Goal: Task Accomplishment & Management: Use online tool/utility

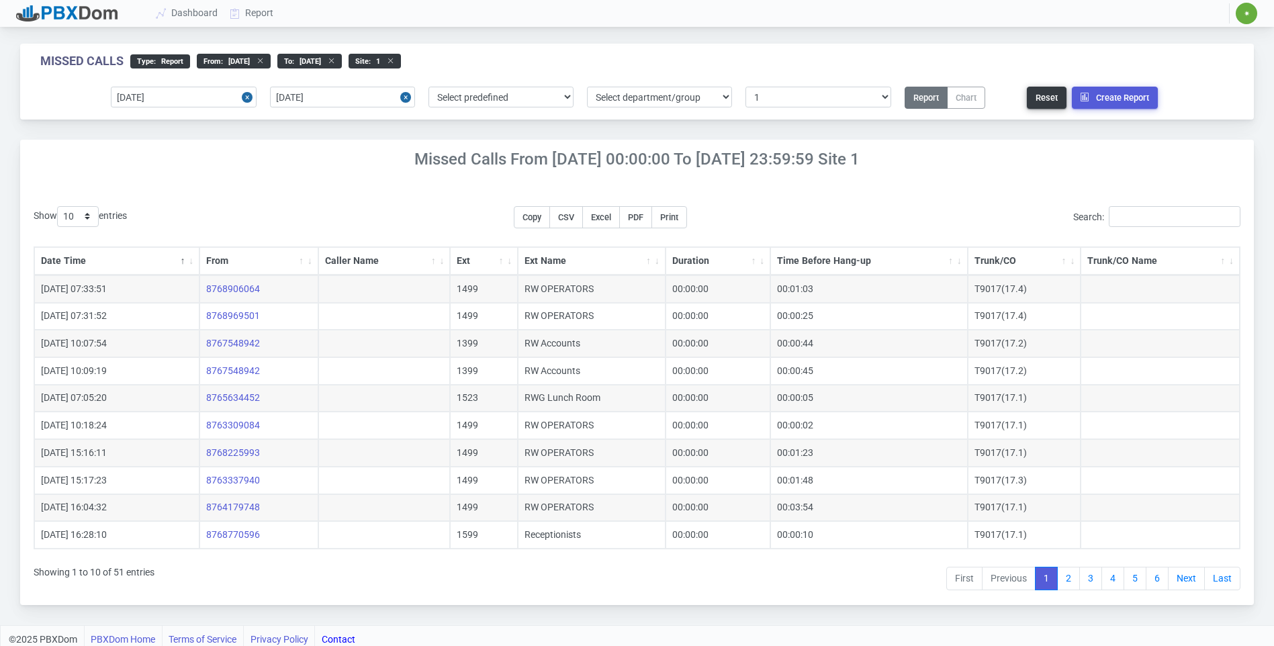
select select "1"
click at [185, 87] on input "[DATE]" at bounding box center [183, 97] width 145 height 21
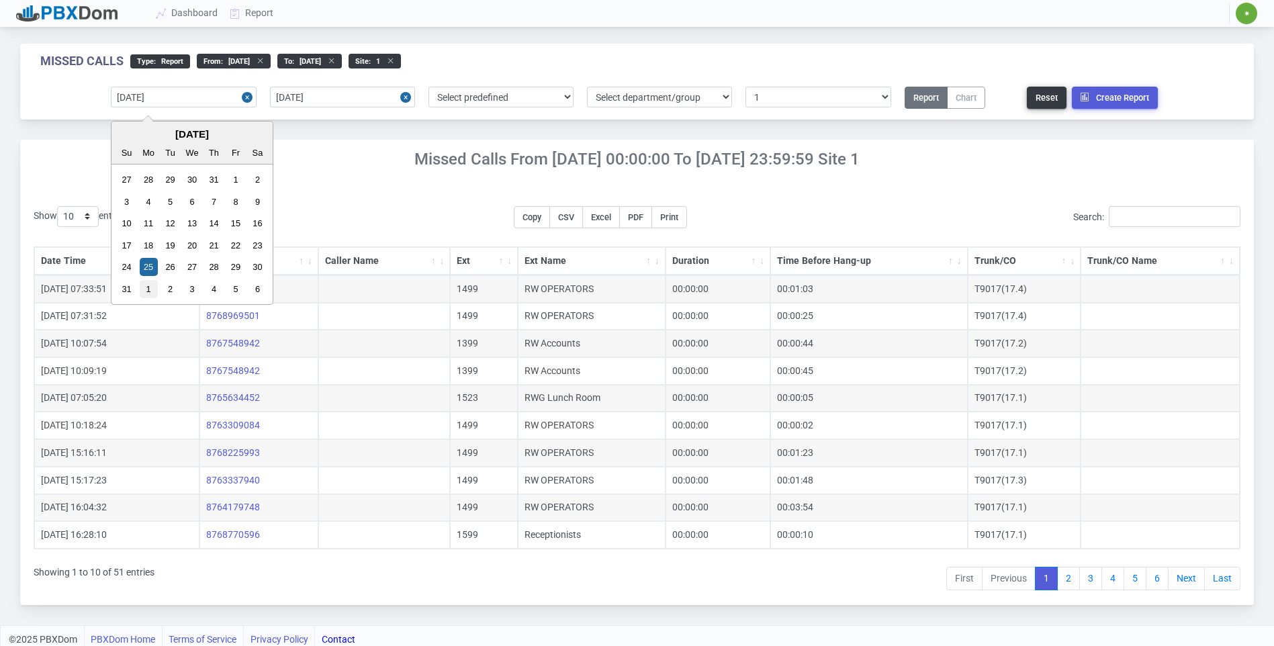
click at [143, 289] on div "1" at bounding box center [149, 289] width 18 height 18
type input "[DATE]"
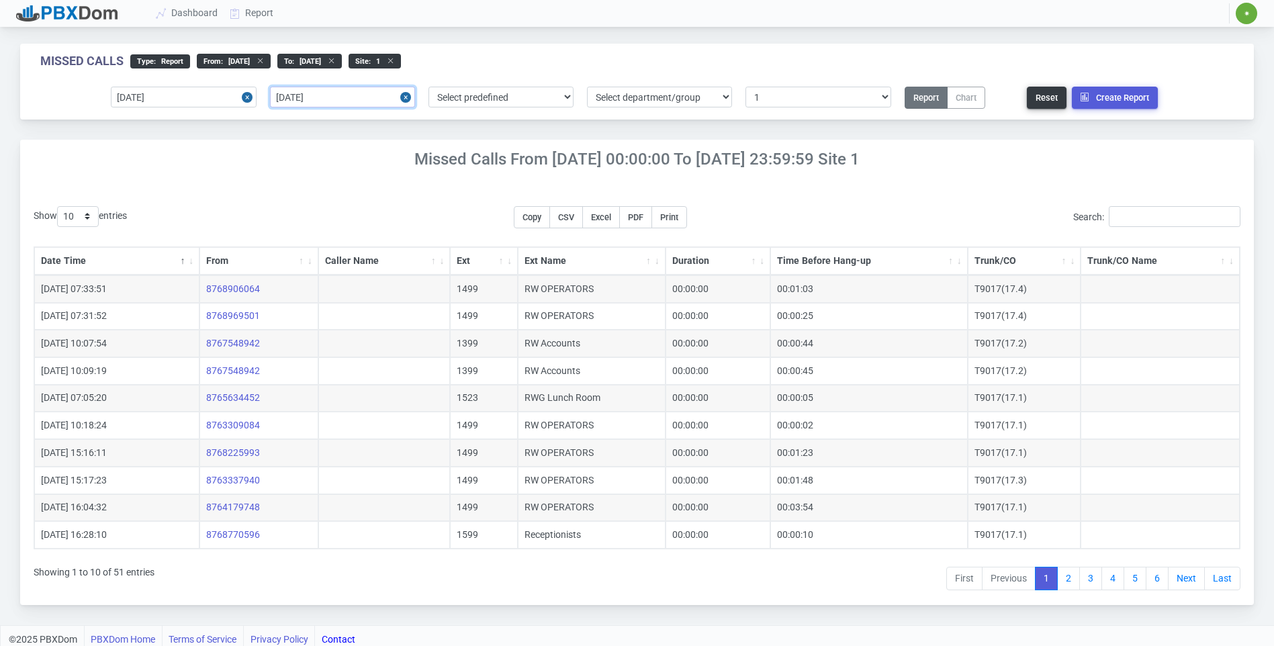
click at [364, 91] on input "[DATE]" at bounding box center [342, 97] width 145 height 21
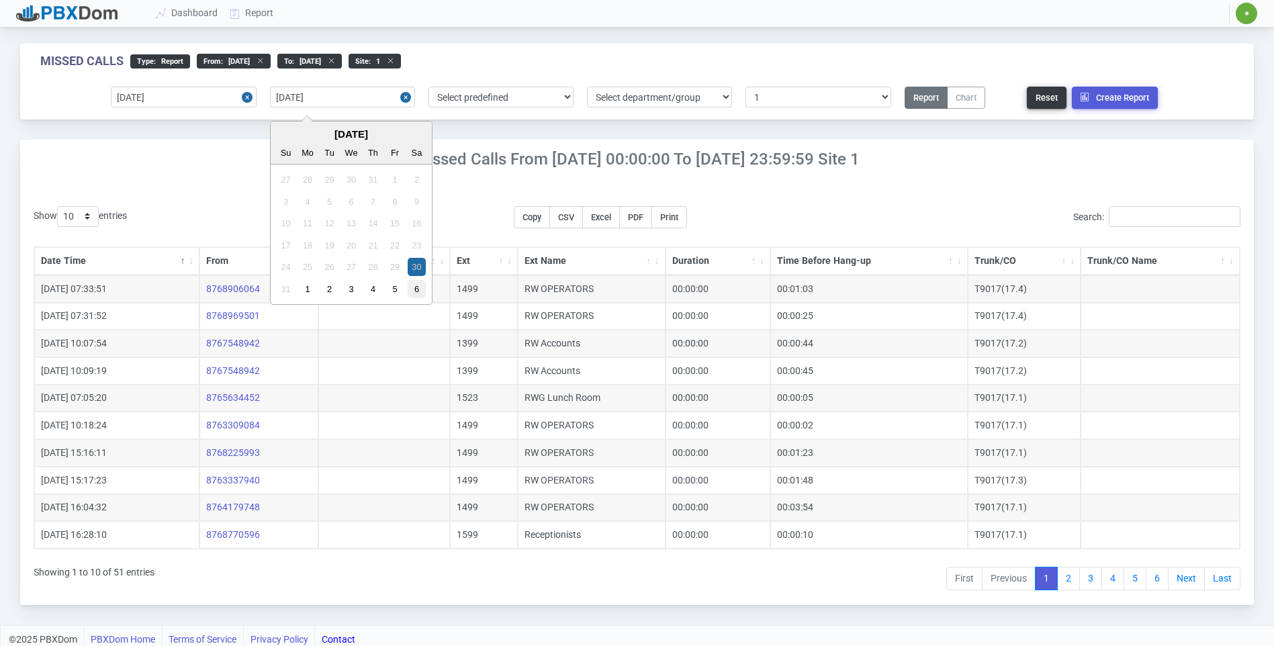
click at [413, 287] on div "6" at bounding box center [417, 289] width 18 height 18
type input "[DATE]"
click at [252, 15] on link "Report" at bounding box center [252, 13] width 56 height 25
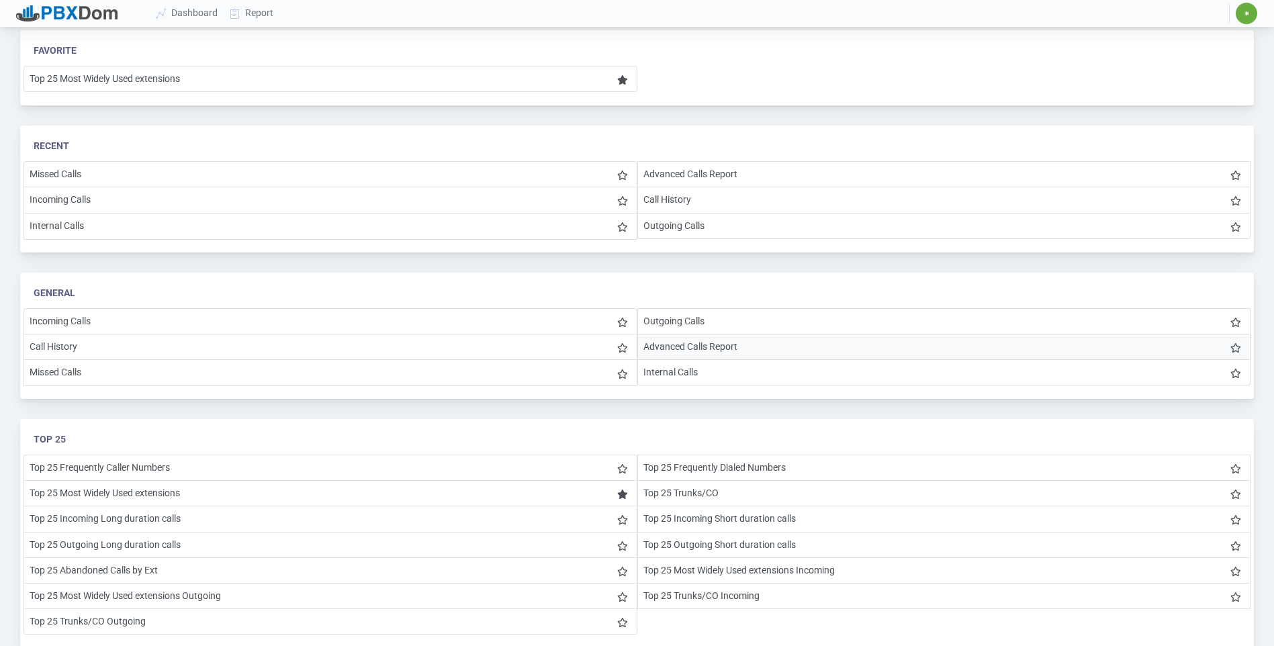
click at [643, 346] on li "Advanced Calls Report" at bounding box center [944, 347] width 614 height 26
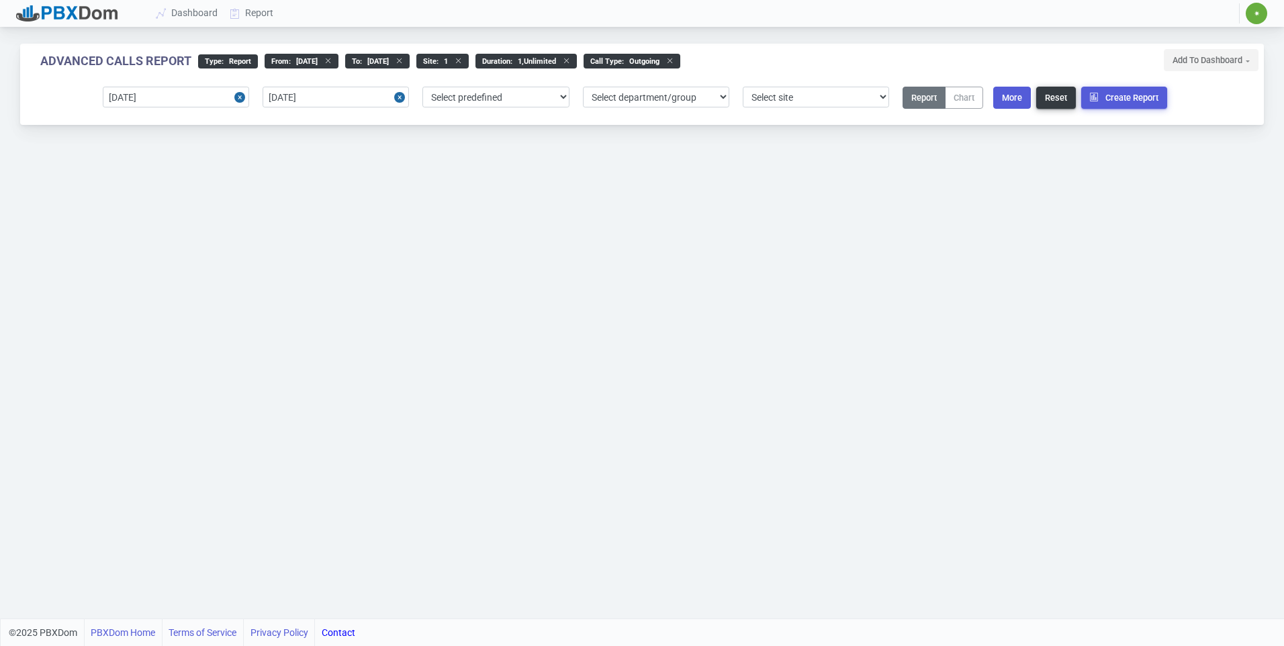
select select "1"
click at [203, 100] on input "[DATE]" at bounding box center [176, 97] width 146 height 21
click at [373, 102] on input "[DATE]" at bounding box center [336, 97] width 146 height 21
click at [1019, 97] on button "More" at bounding box center [1012, 98] width 38 height 22
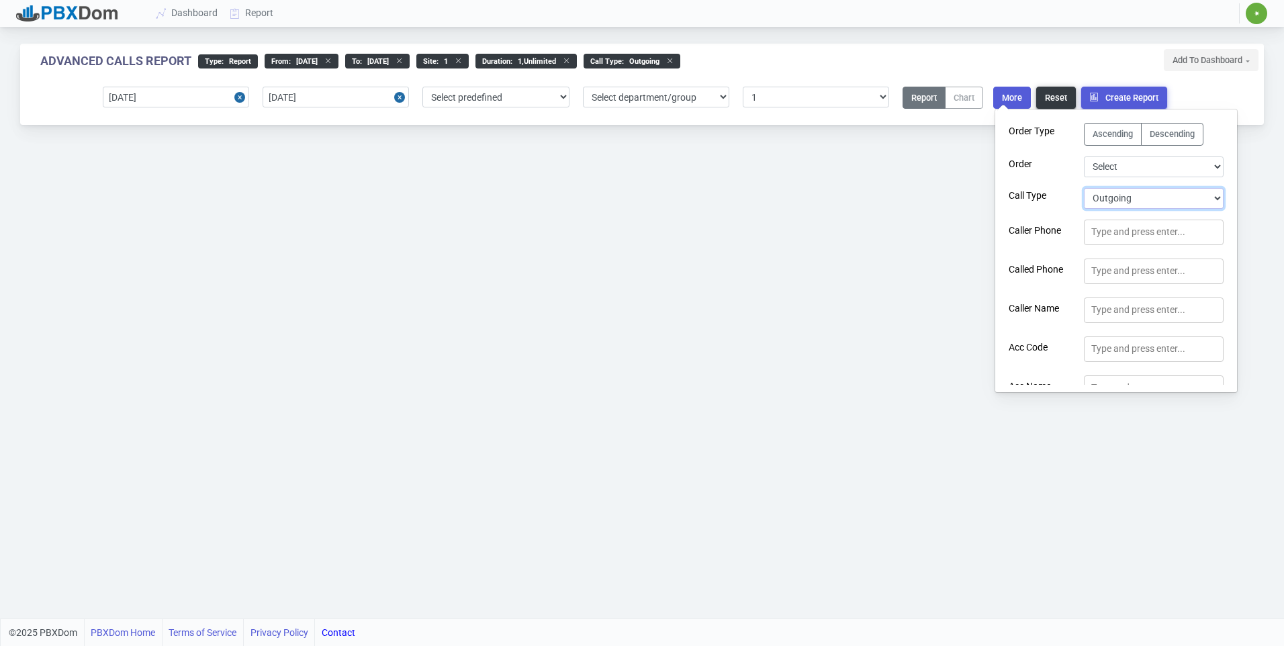
click at [1109, 191] on select "Select Call Type Incoming Outgoing Internal Abandoned All" at bounding box center [1154, 198] width 140 height 21
select select "0"
click at [1084, 188] on select "Select Call Type Incoming Outgoing Internal Abandoned All" at bounding box center [1154, 198] width 140 height 21
click at [934, 255] on div "Advanced Calls Report type : Report From : [DATE] to : [DATE] site : 1 Duration…" at bounding box center [642, 309] width 1284 height 618
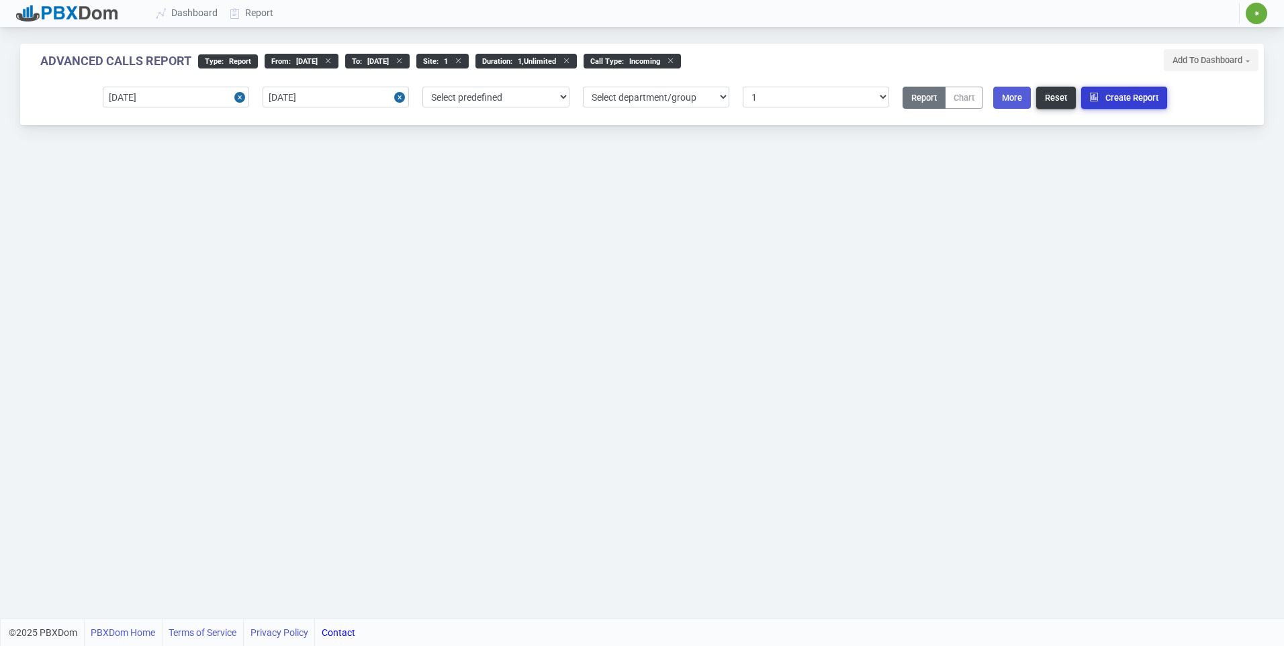
click at [1126, 100] on button "Create Report" at bounding box center [1124, 98] width 86 height 22
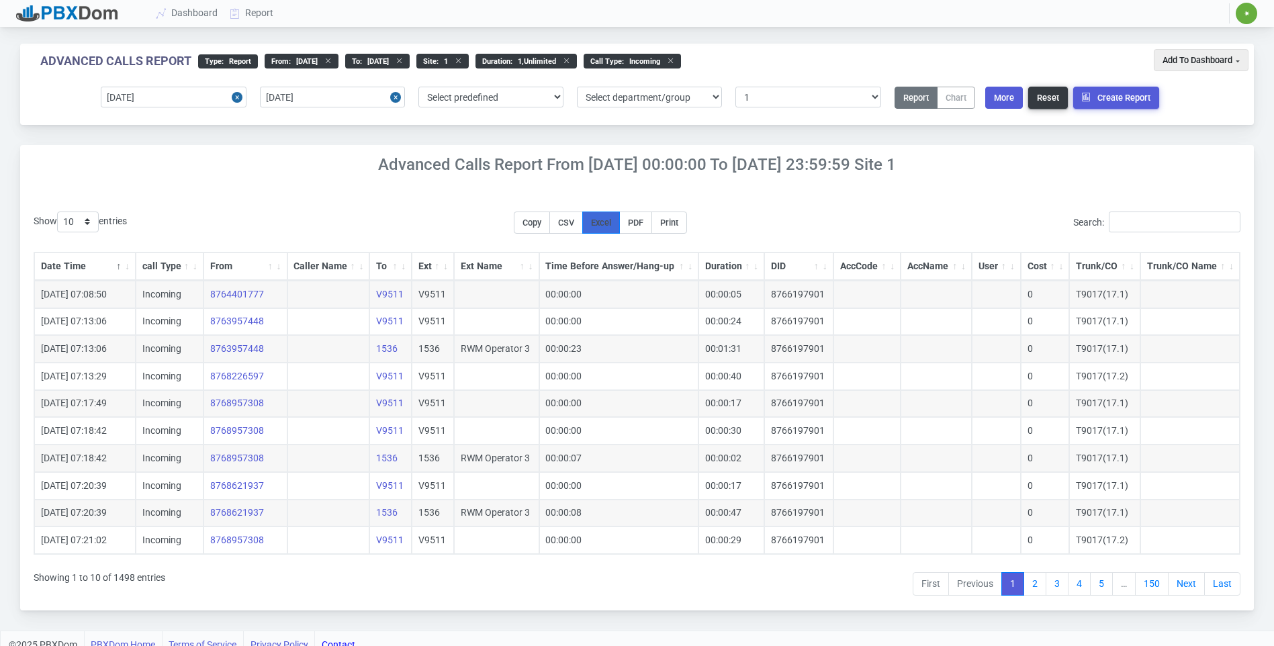
click at [611, 225] on span "Excel" at bounding box center [601, 223] width 20 height 10
click at [639, 188] on div "Show 10 25 50 100 200 500 entries Copy CSV Excel PDF Print Search: Date Time ca…" at bounding box center [636, 399] width 1233 height 422
click at [999, 106] on button "More" at bounding box center [1004, 98] width 38 height 22
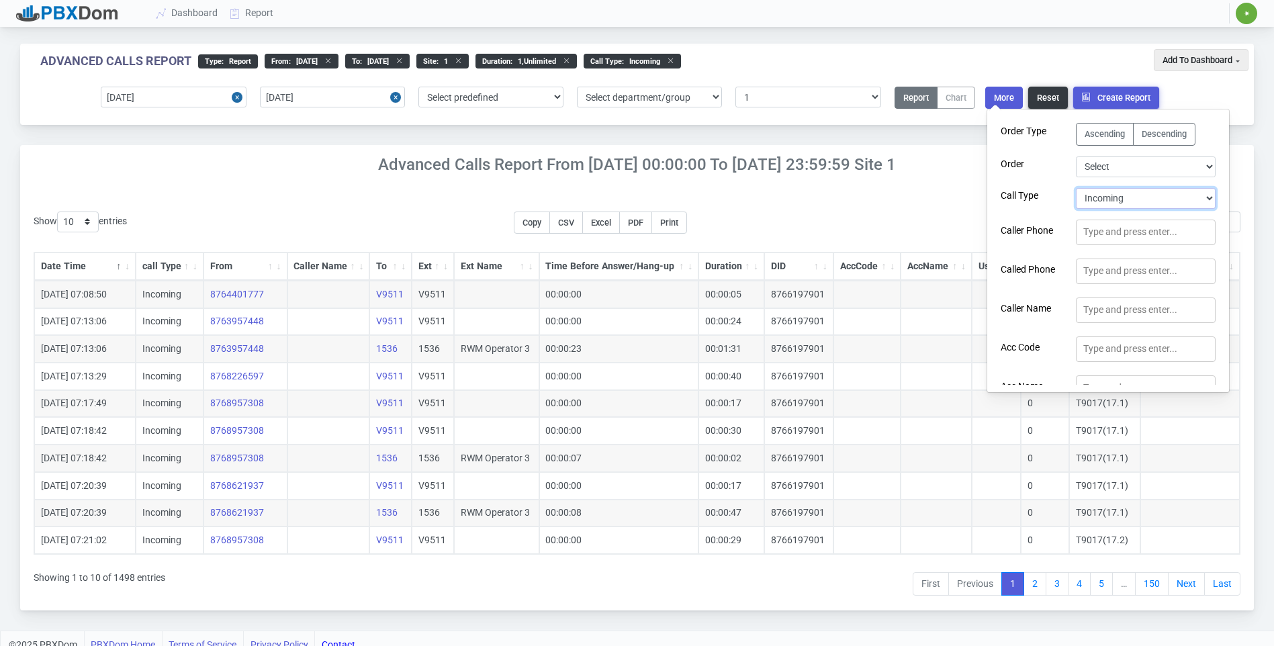
click at [1087, 197] on select "Select Call Type Incoming Outgoing Internal Abandoned All" at bounding box center [1146, 198] width 140 height 21
select select "1"
click at [1076, 188] on select "Select Call Type Incoming Outgoing Internal Abandoned All" at bounding box center [1146, 198] width 140 height 21
click at [1109, 94] on button "Create Report" at bounding box center [1116, 98] width 86 height 22
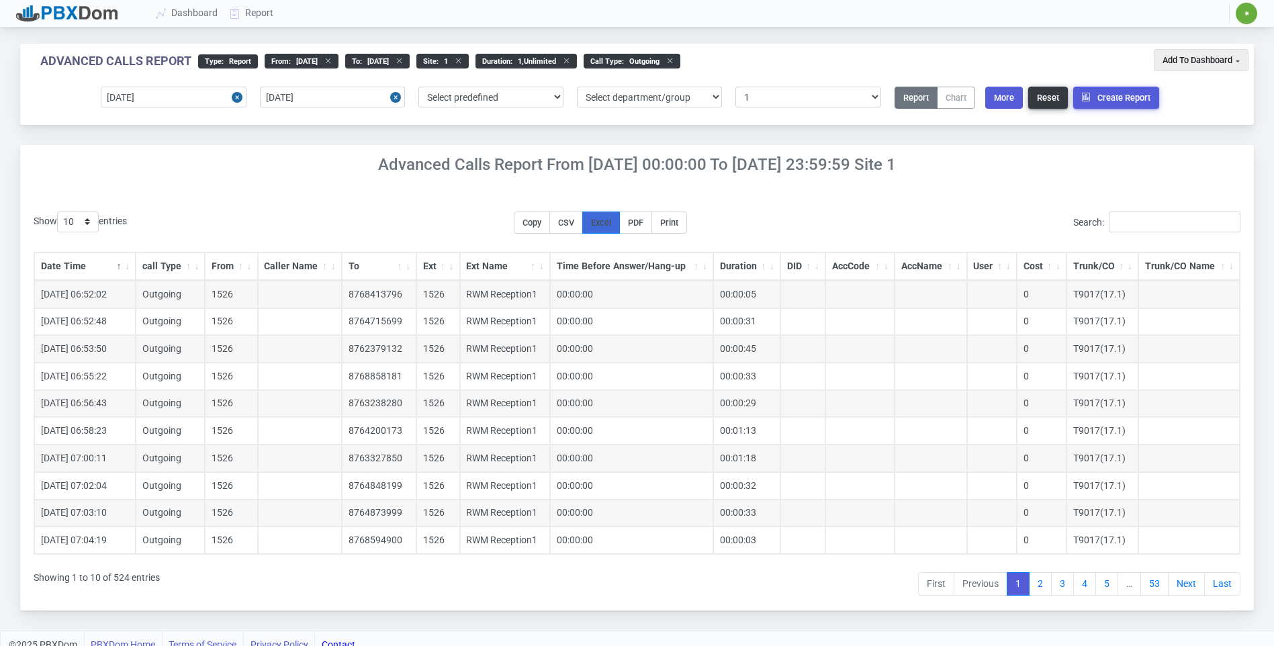
click at [610, 218] on span "Excel" at bounding box center [601, 223] width 20 height 10
click at [254, 8] on link "Report" at bounding box center [252, 13] width 56 height 25
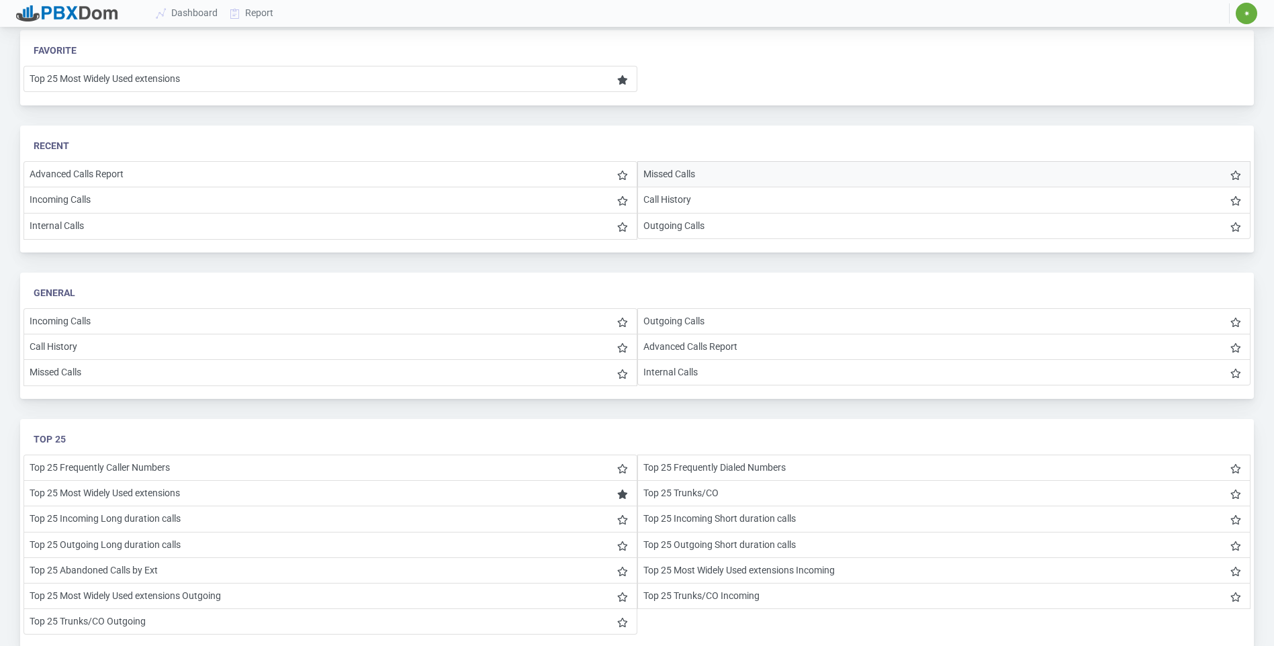
click at [637, 175] on li "Missed Calls" at bounding box center [944, 174] width 614 height 26
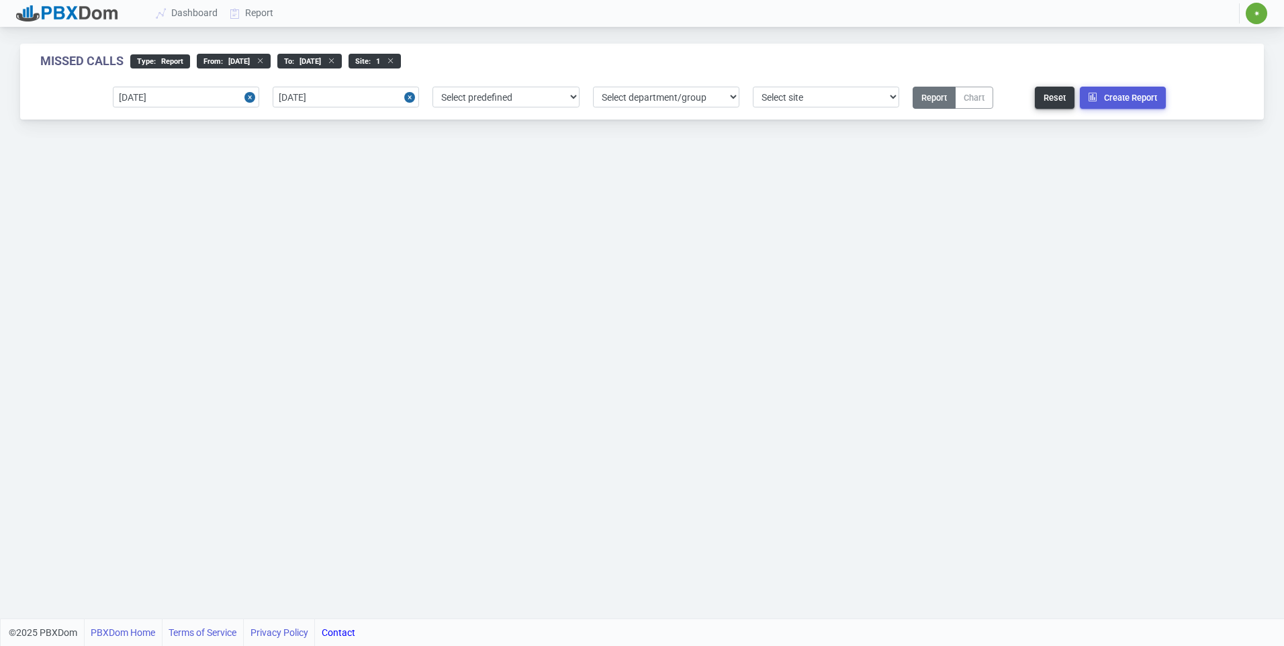
select select "1"
click at [1123, 92] on button "Create Report" at bounding box center [1123, 98] width 86 height 22
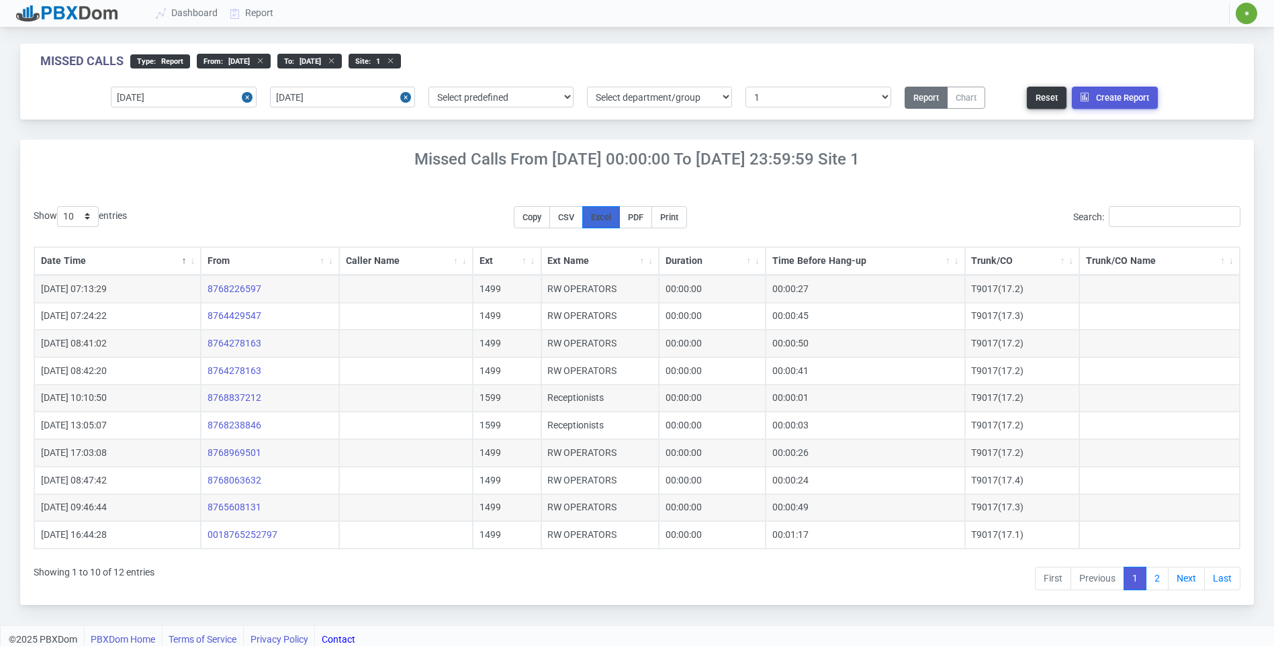
click at [611, 217] on span "Excel" at bounding box center [601, 217] width 20 height 10
